Goal: Task Accomplishment & Management: Complete application form

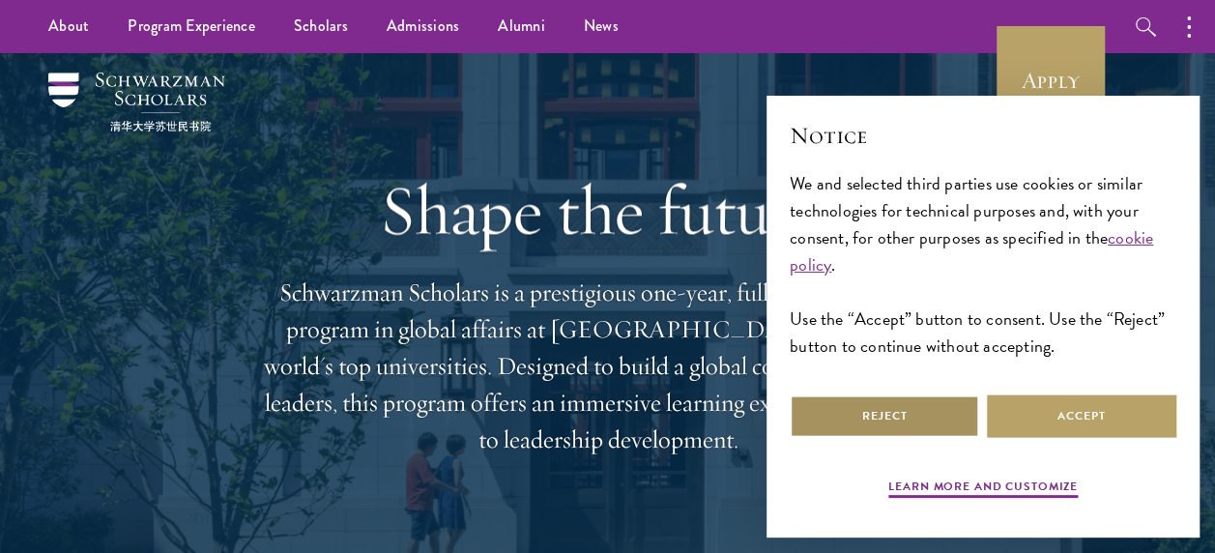
click at [931, 402] on button "Reject" at bounding box center [884, 416] width 189 height 44
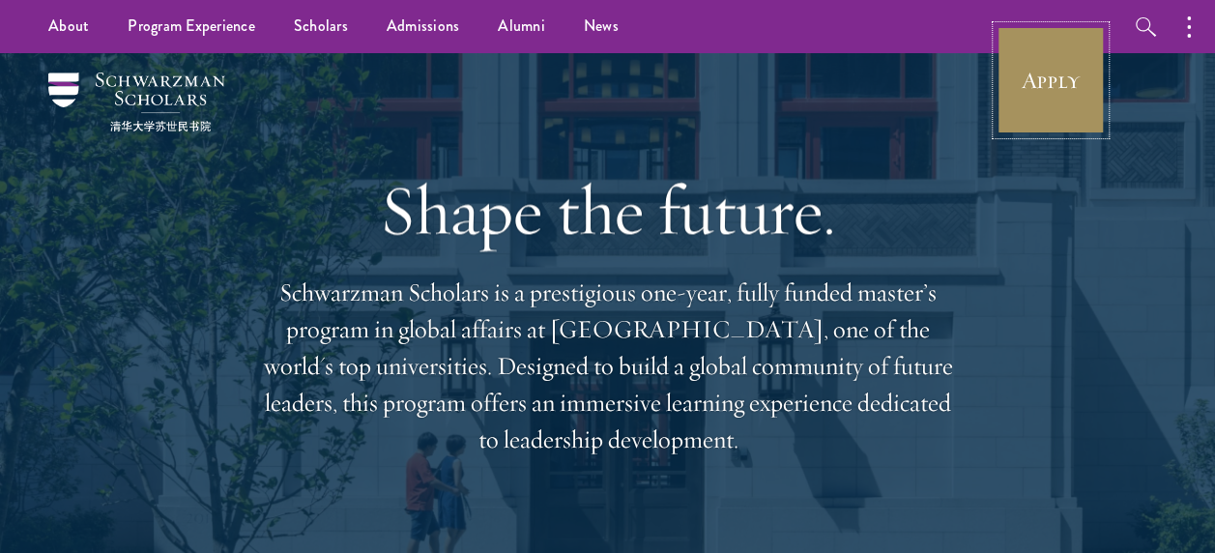
click at [1083, 75] on link "Apply" at bounding box center [1051, 80] width 108 height 108
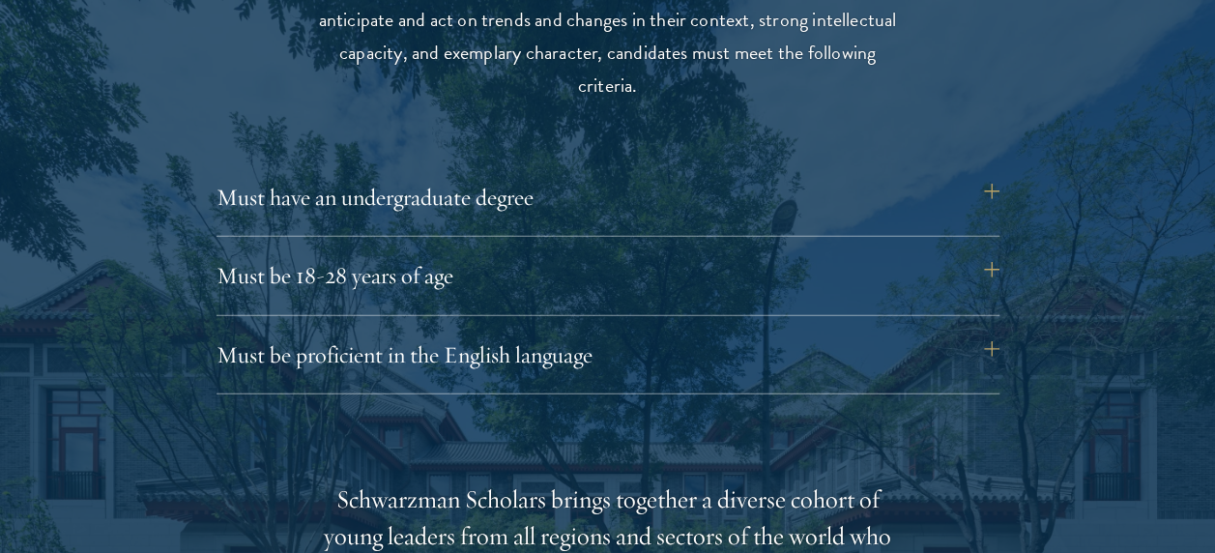
scroll to position [2617, 0]
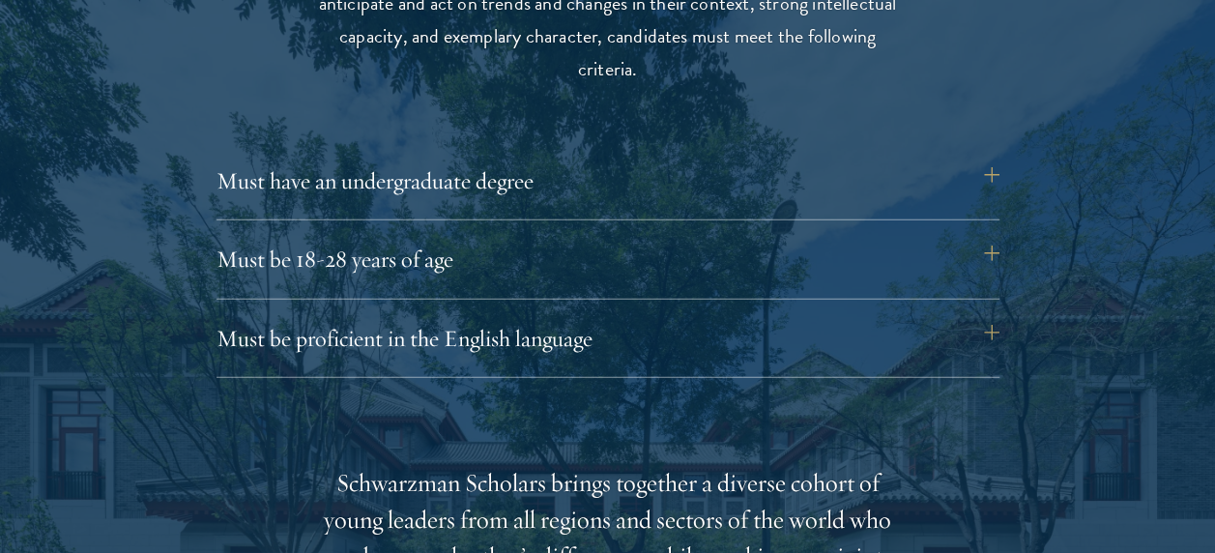
click at [990, 330] on button "Must be proficient in the English language" at bounding box center [617, 338] width 783 height 46
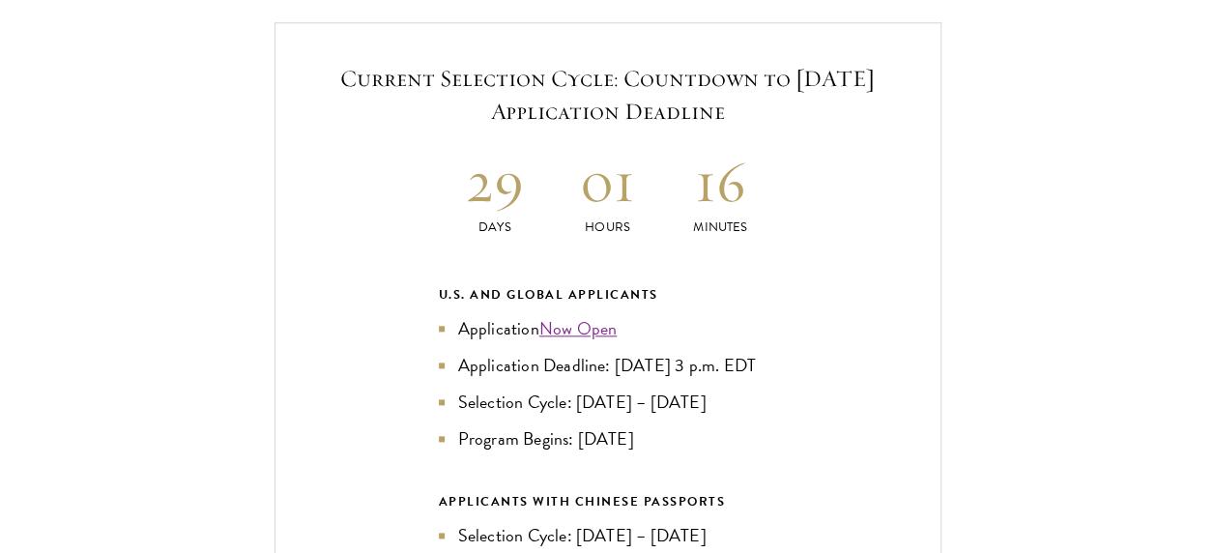
scroll to position [4587, 0]
